Goal: Information Seeking & Learning: Check status

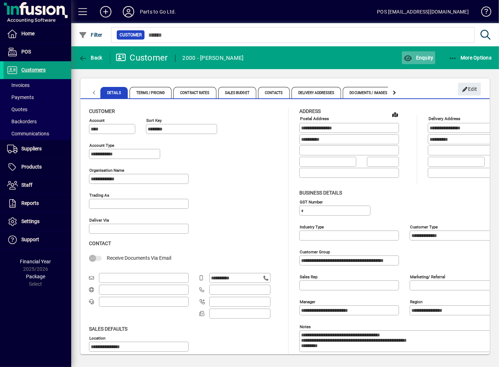
click at [421, 55] on span "Enquiry" at bounding box center [419, 58] width 30 height 6
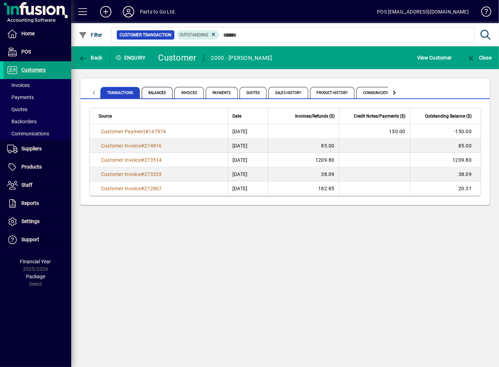
click at [150, 93] on span "Balances" at bounding box center [157, 92] width 31 height 11
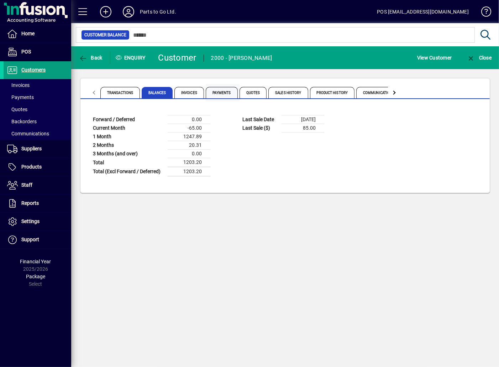
click at [216, 93] on span "Payments" at bounding box center [222, 92] width 32 height 11
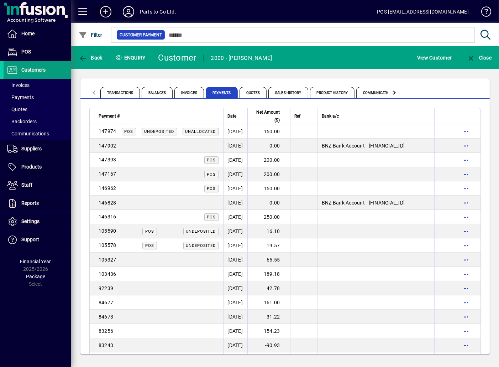
click at [106, 11] on icon at bounding box center [106, 11] width 14 height 11
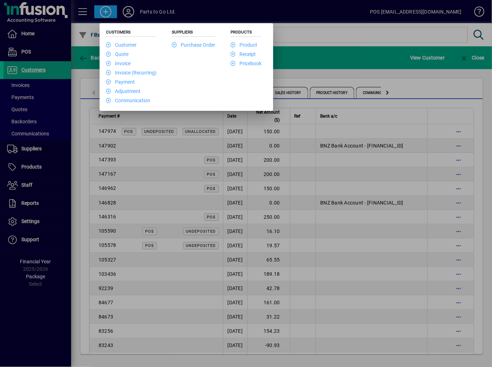
click at [186, 4] on div at bounding box center [246, 183] width 492 height 367
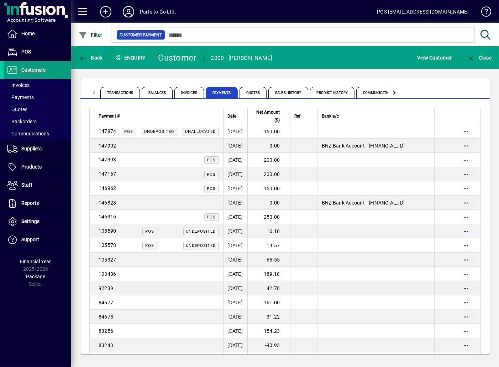
click at [133, 10] on icon at bounding box center [128, 11] width 14 height 11
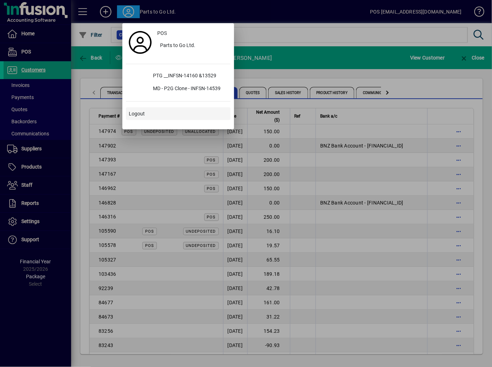
drag, startPoint x: 143, startPoint y: 104, endPoint x: 145, endPoint y: 109, distance: 5.1
click at [144, 104] on div "POS Parts to Go Ltd. PTG __INFSN-14160 &13529 MD - P2G Clone - INFSN-14539 Logo…" at bounding box center [178, 76] width 105 height 99
click at [144, 114] on span "Logout" at bounding box center [137, 113] width 16 height 7
